Goal: Information Seeking & Learning: Check status

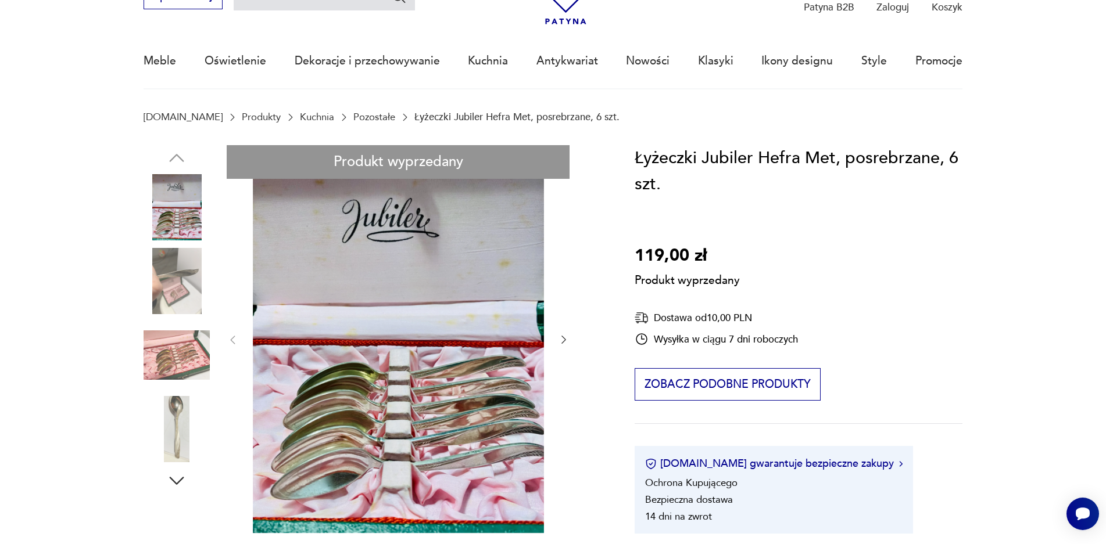
scroll to position [58, 0]
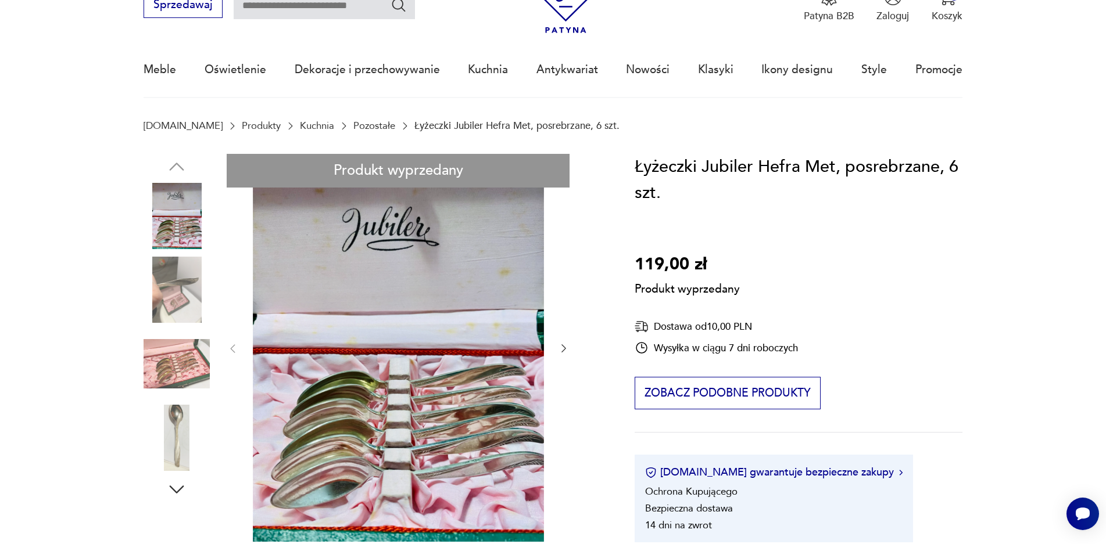
click at [464, 277] on div "Produkt wyprzedany Opis produktu Oryginalne od Hefra łyżeczki w stylu amerykańs…" at bounding box center [372, 515] width 457 height 723
drag, startPoint x: 563, startPoint y: 349, endPoint x: 410, endPoint y: 335, distance: 153.4
click at [564, 349] on div "Produkt wyprzedany Opis produktu Oryginalne od Hefra łyżeczki w stylu amerykańs…" at bounding box center [372, 515] width 457 height 723
click at [196, 290] on div "Produkt wyprzedany Opis produktu Oryginalne od Hefra łyżeczki w stylu amerykańs…" at bounding box center [372, 515] width 457 height 723
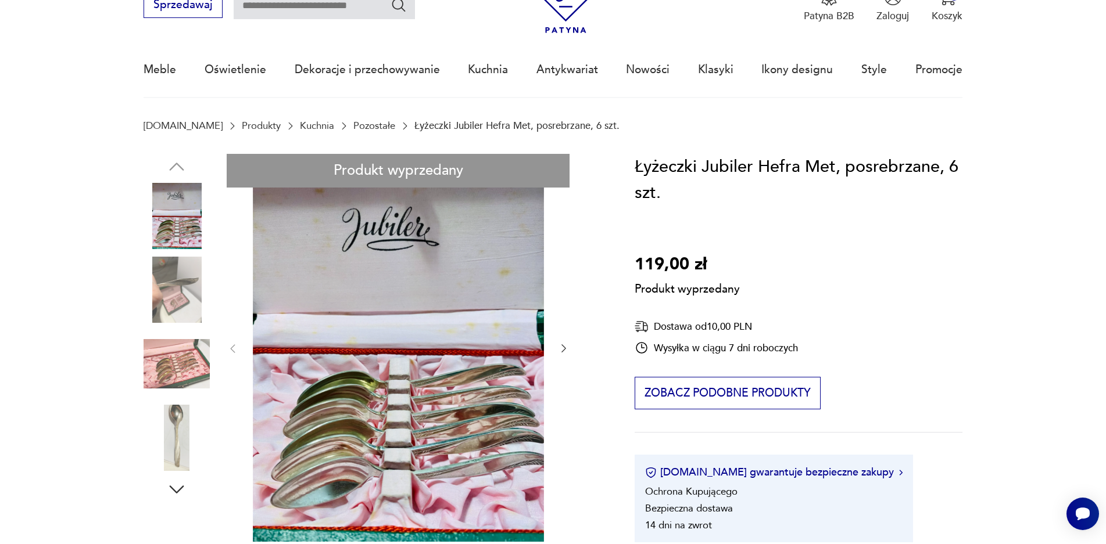
click at [196, 290] on div "Produkt wyprzedany Opis produktu Oryginalne od Hefra łyżeczki w stylu amerykańs…" at bounding box center [372, 515] width 457 height 723
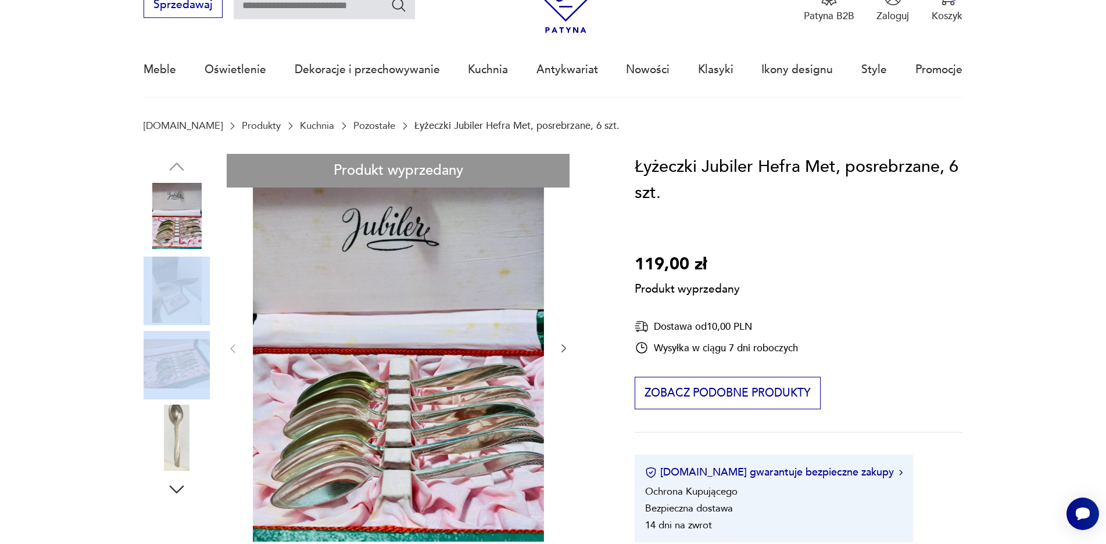
click at [196, 290] on div "Produkt wyprzedany Opis produktu Oryginalne od Hefra łyżeczki w stylu amerykańs…" at bounding box center [372, 515] width 457 height 723
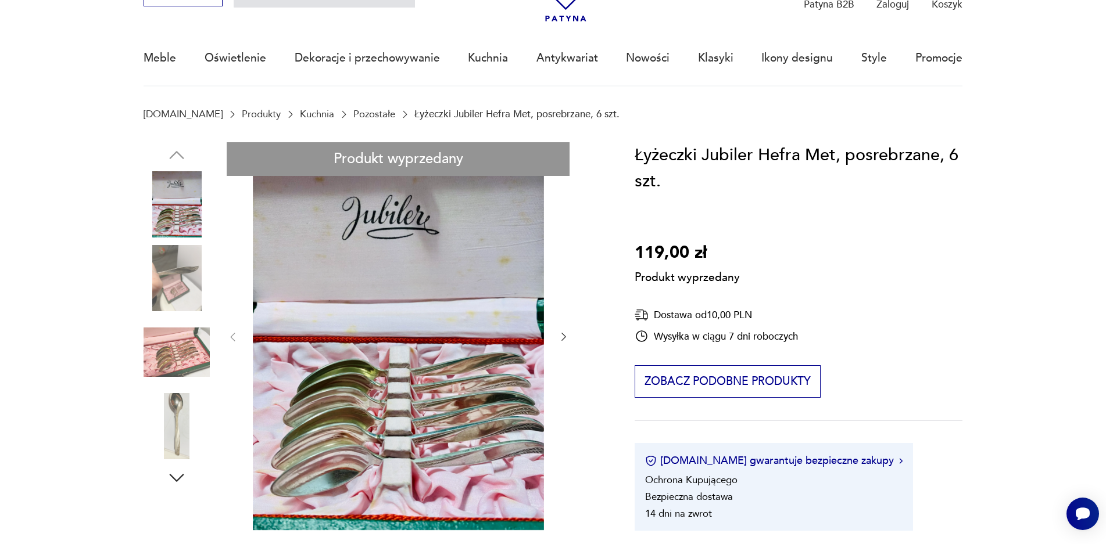
scroll to position [0, 0]
